Goal: Check status

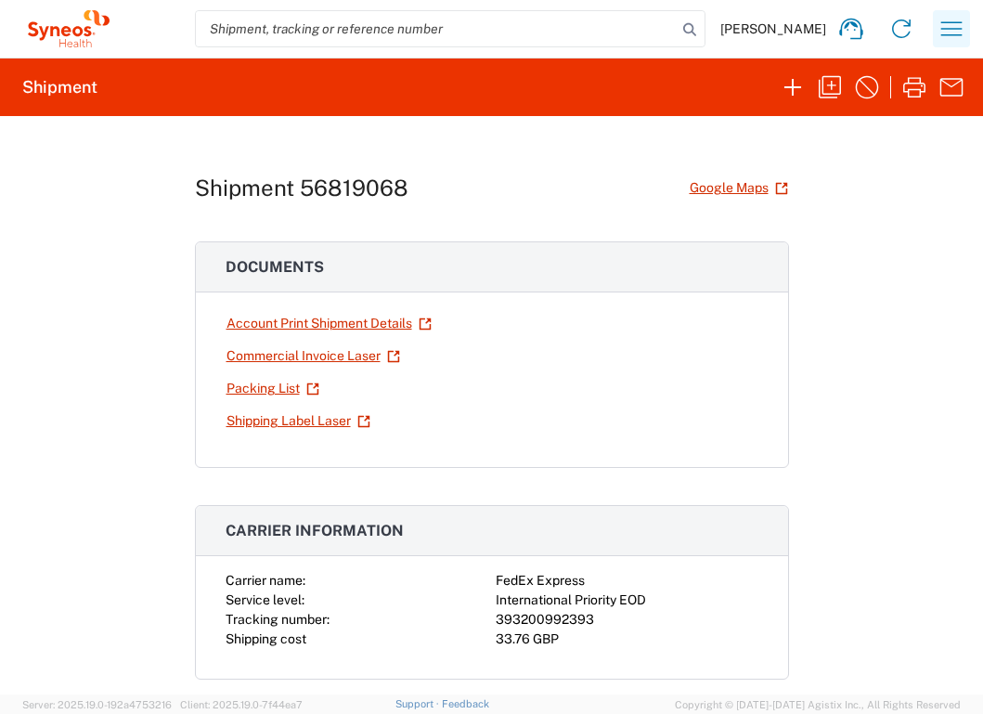
click at [951, 39] on icon "button" at bounding box center [952, 29] width 30 height 30
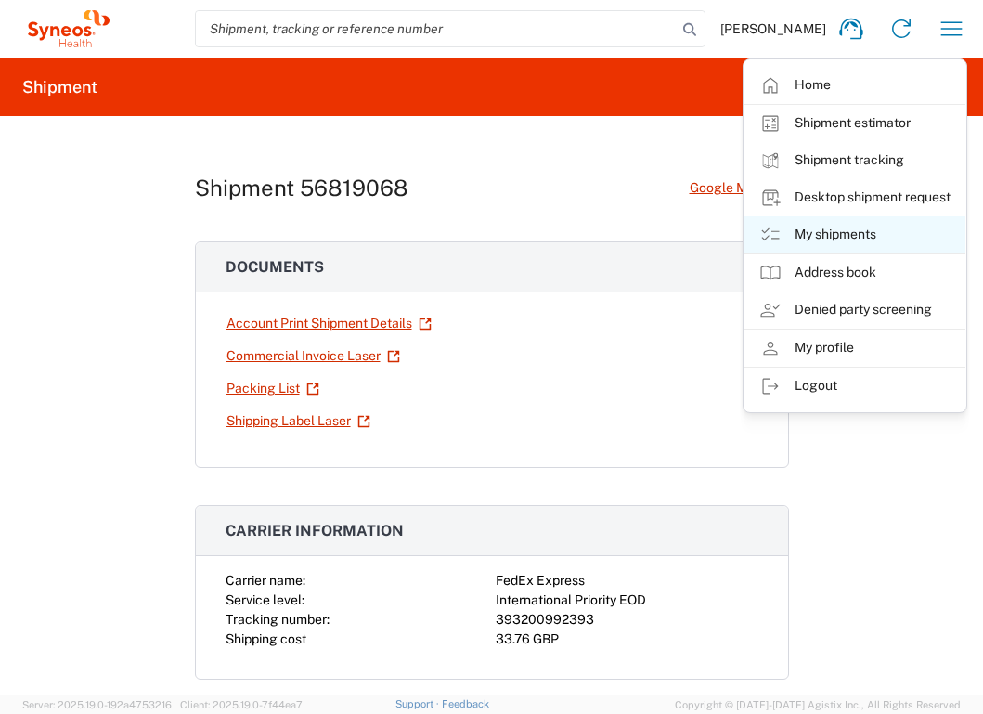
click at [885, 239] on link "My shipments" at bounding box center [854, 234] width 221 height 37
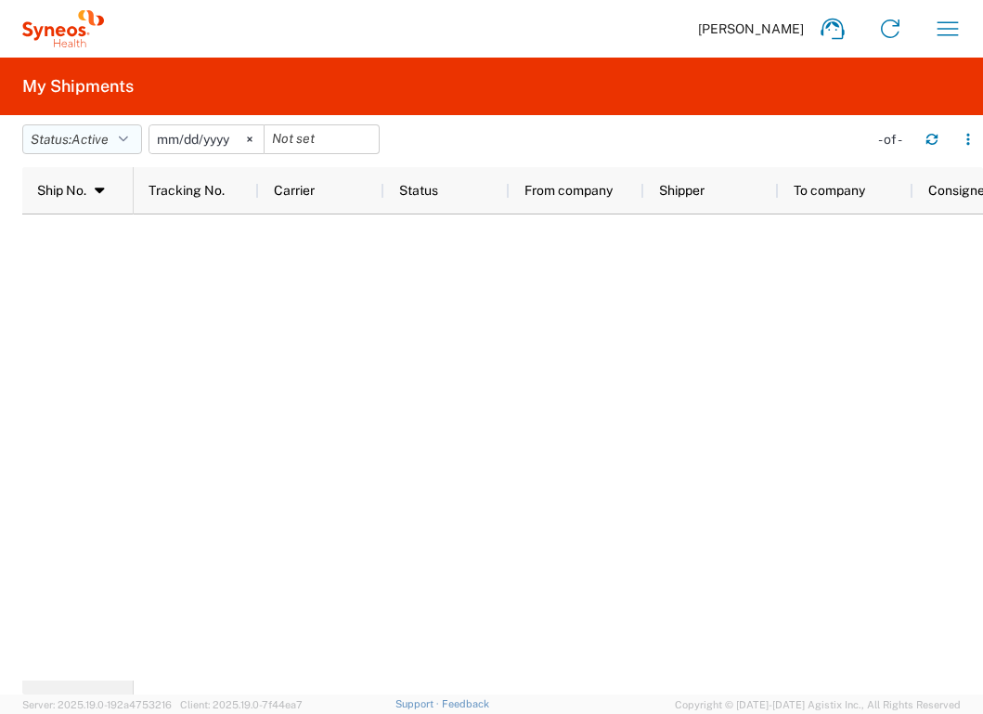
click at [139, 134] on button "Status: Active" at bounding box center [82, 139] width 120 height 30
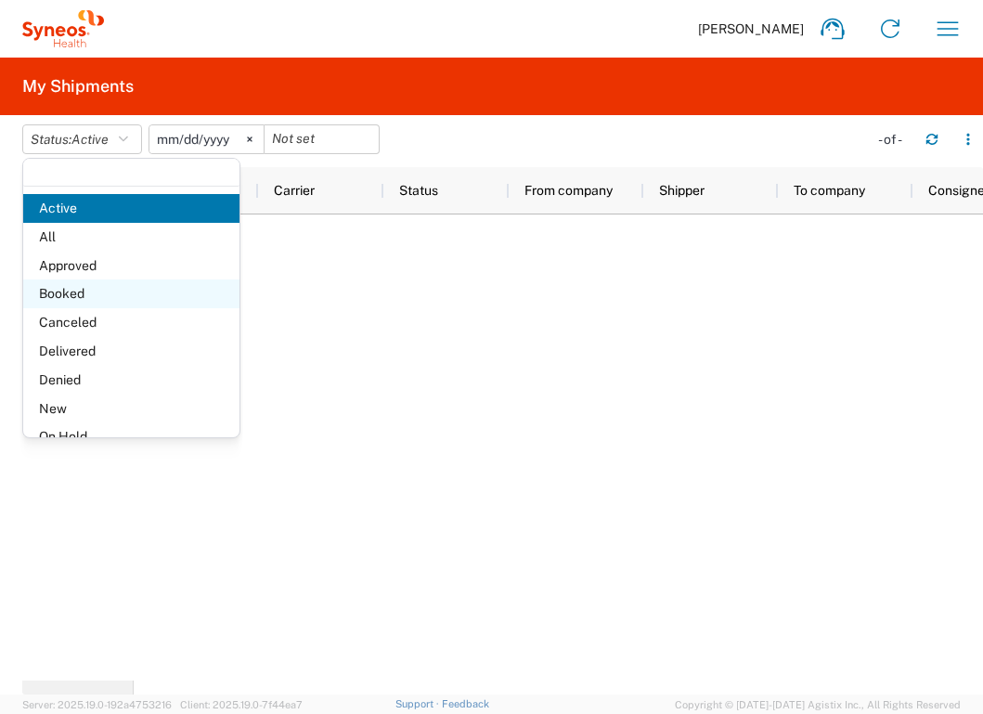
click at [121, 293] on span "Booked" at bounding box center [131, 293] width 216 height 29
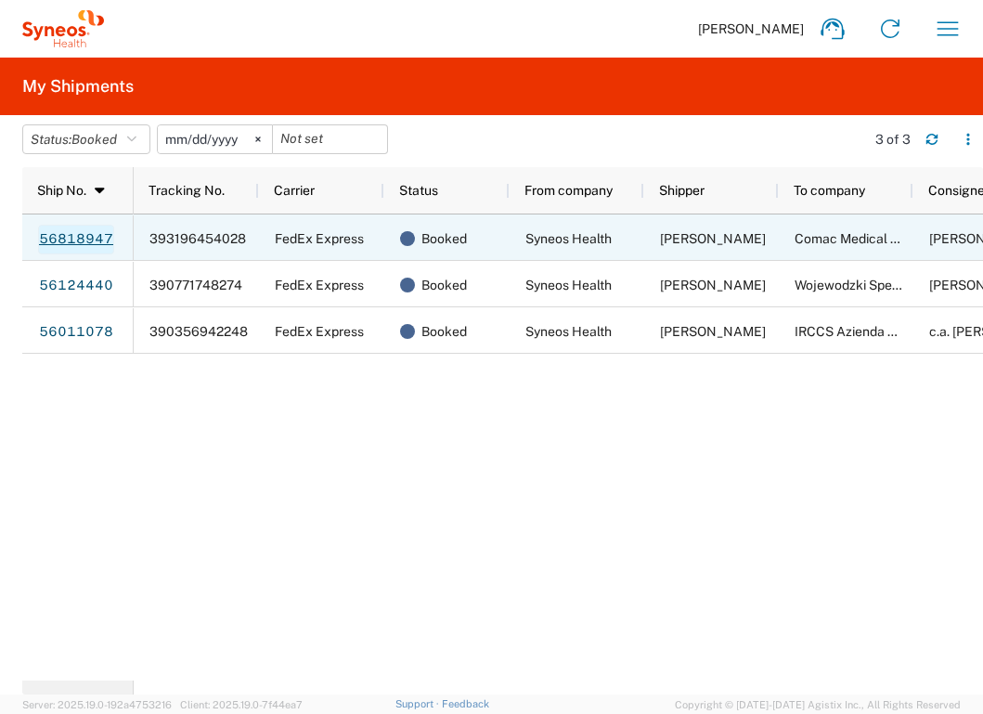
click at [92, 243] on link "56818947" at bounding box center [76, 240] width 76 height 30
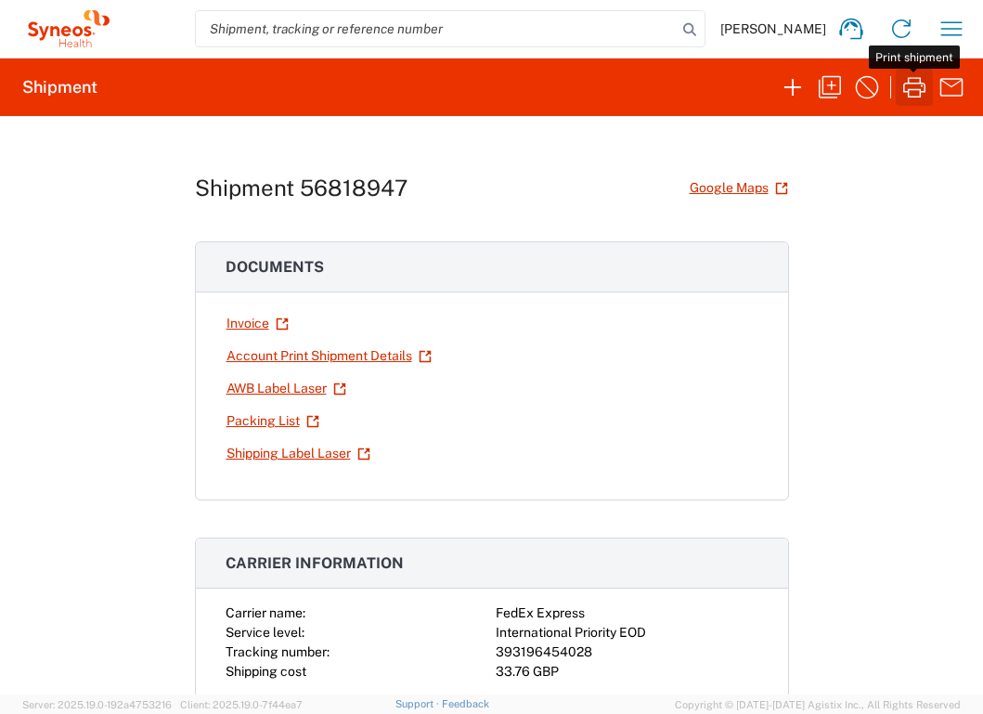
click at [912, 84] on icon "button" at bounding box center [914, 87] width 30 height 30
